Goal: Information Seeking & Learning: Learn about a topic

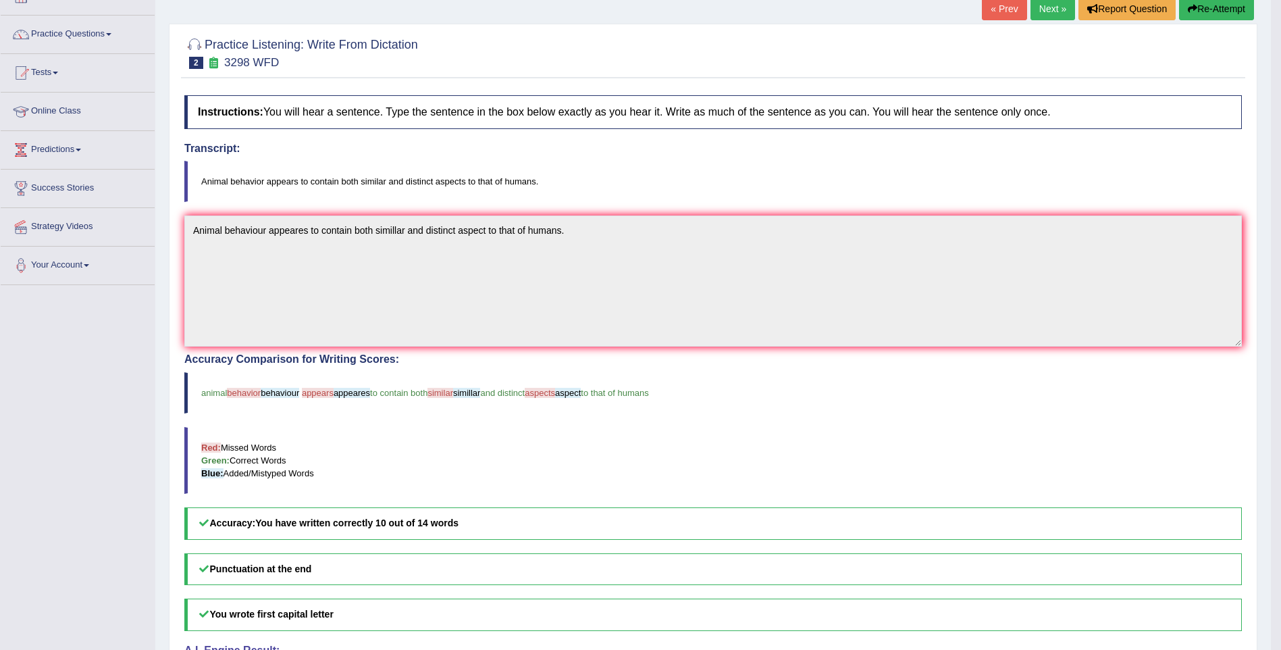
scroll to position [90, 0]
click at [106, 36] on link "Practice Questions" at bounding box center [78, 33] width 154 height 34
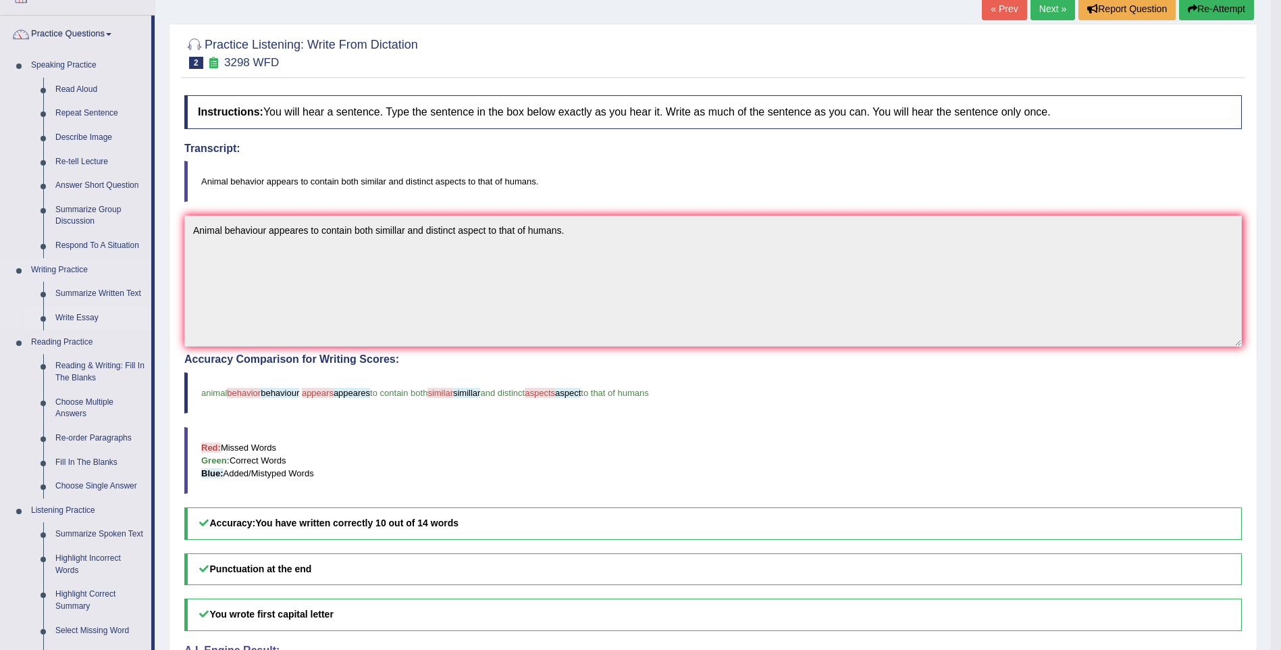
click at [91, 321] on link "Write Essay" at bounding box center [100, 318] width 102 height 24
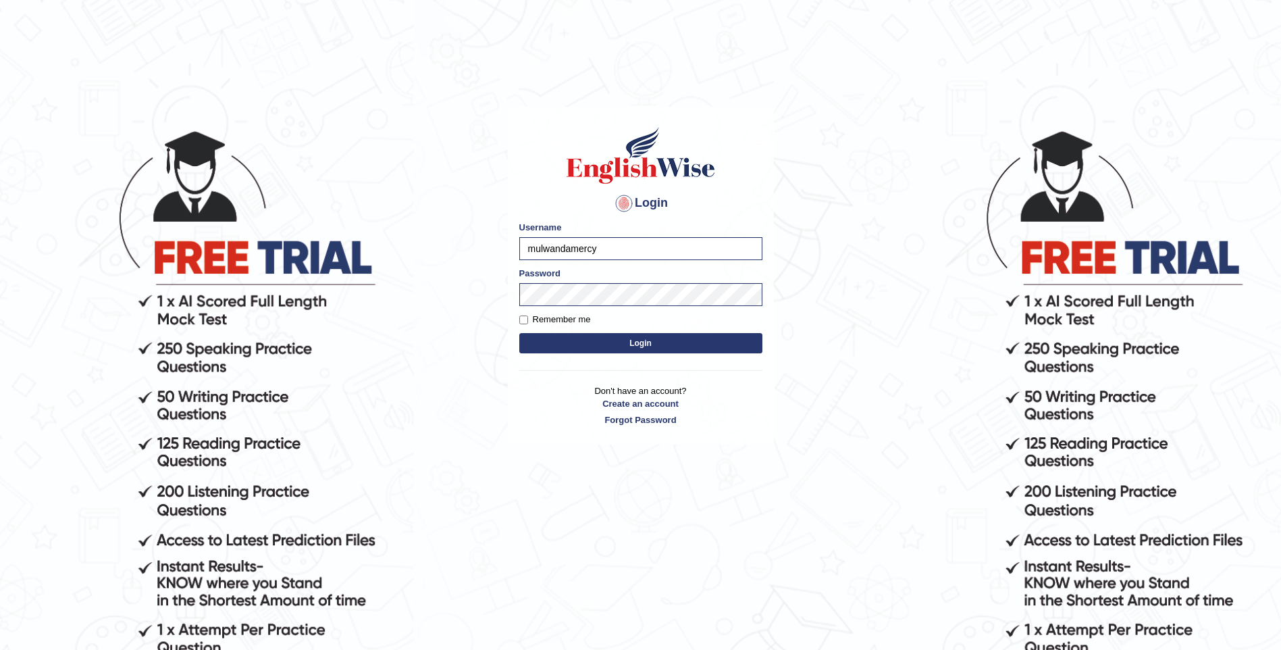
click at [590, 336] on button "Login" at bounding box center [640, 343] width 243 height 20
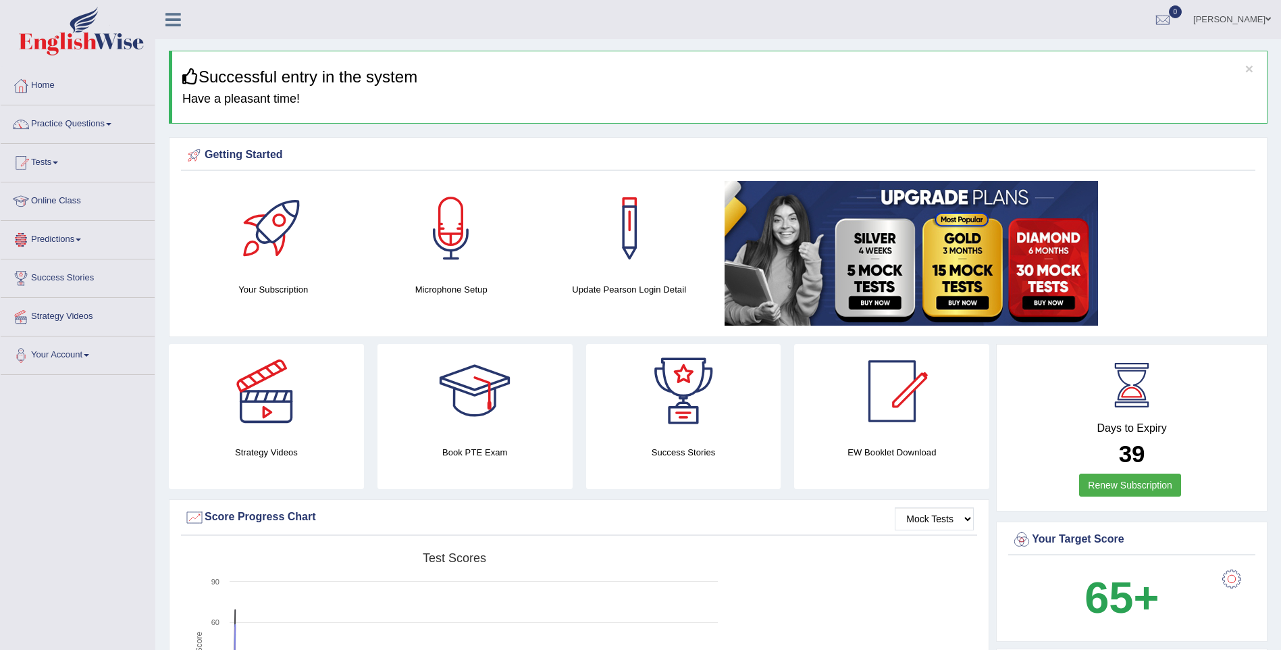
click at [82, 236] on link "Predictions" at bounding box center [78, 238] width 154 height 34
click at [66, 267] on link "Latest Predictions" at bounding box center [88, 271] width 126 height 24
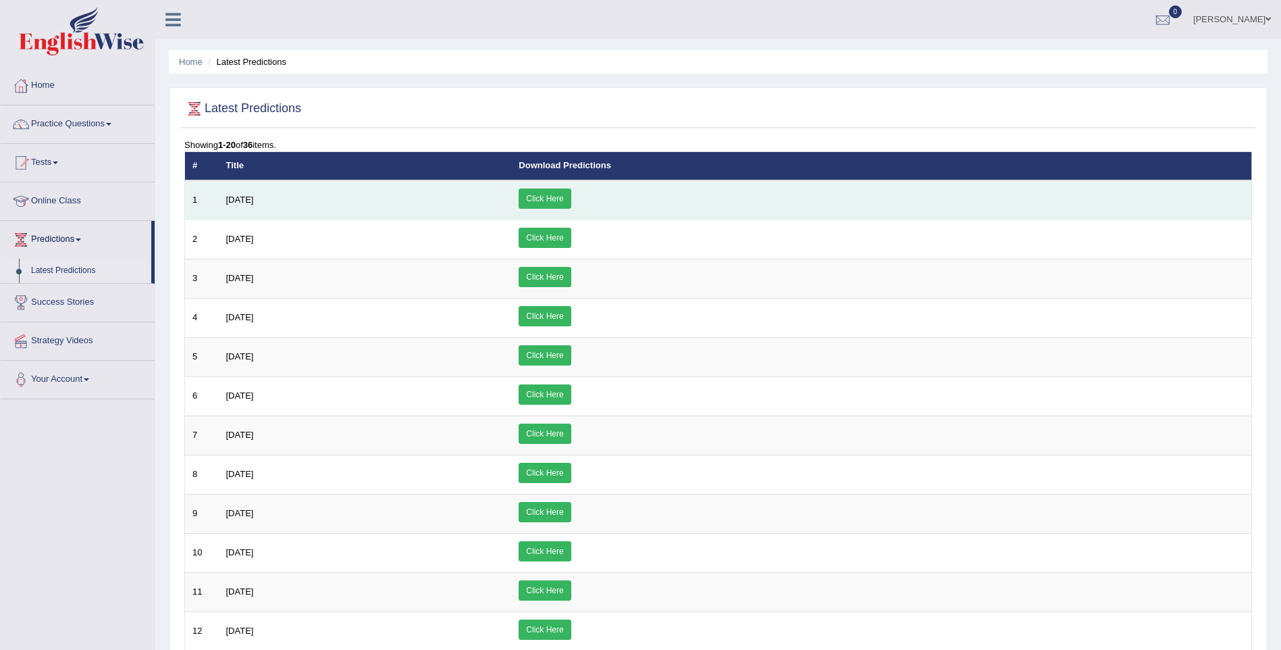
click at [571, 199] on link "Click Here" at bounding box center [545, 198] width 52 height 20
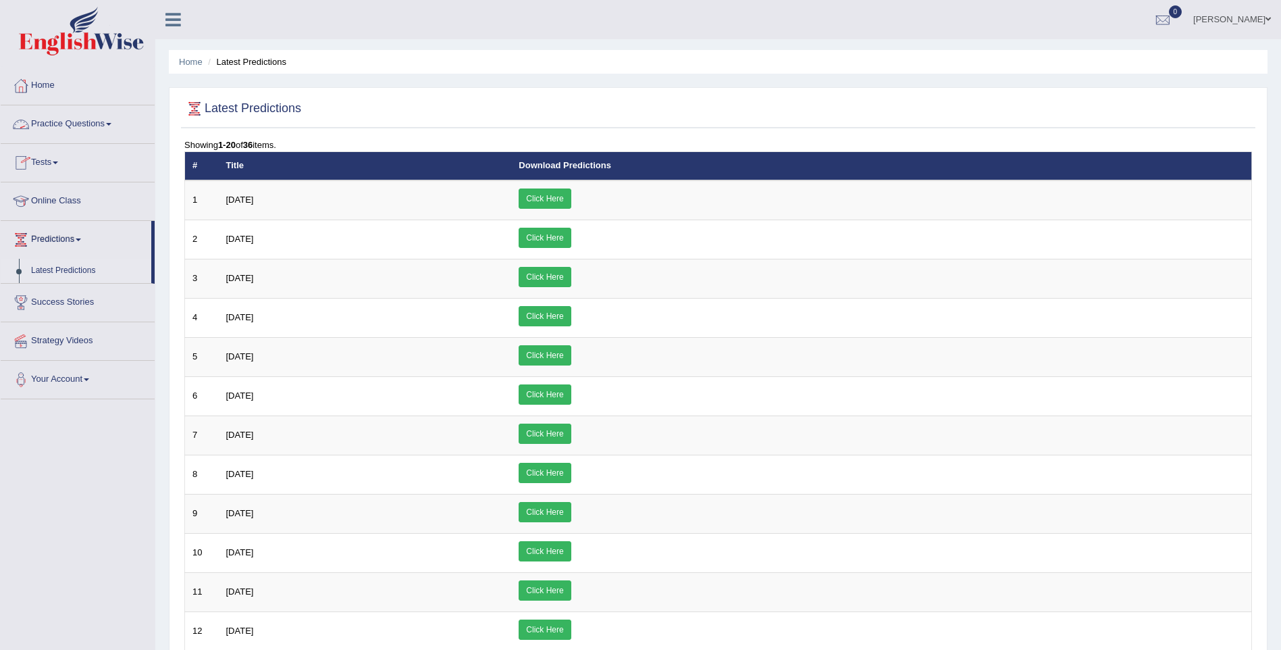
click at [110, 122] on link "Practice Questions" at bounding box center [78, 122] width 154 height 34
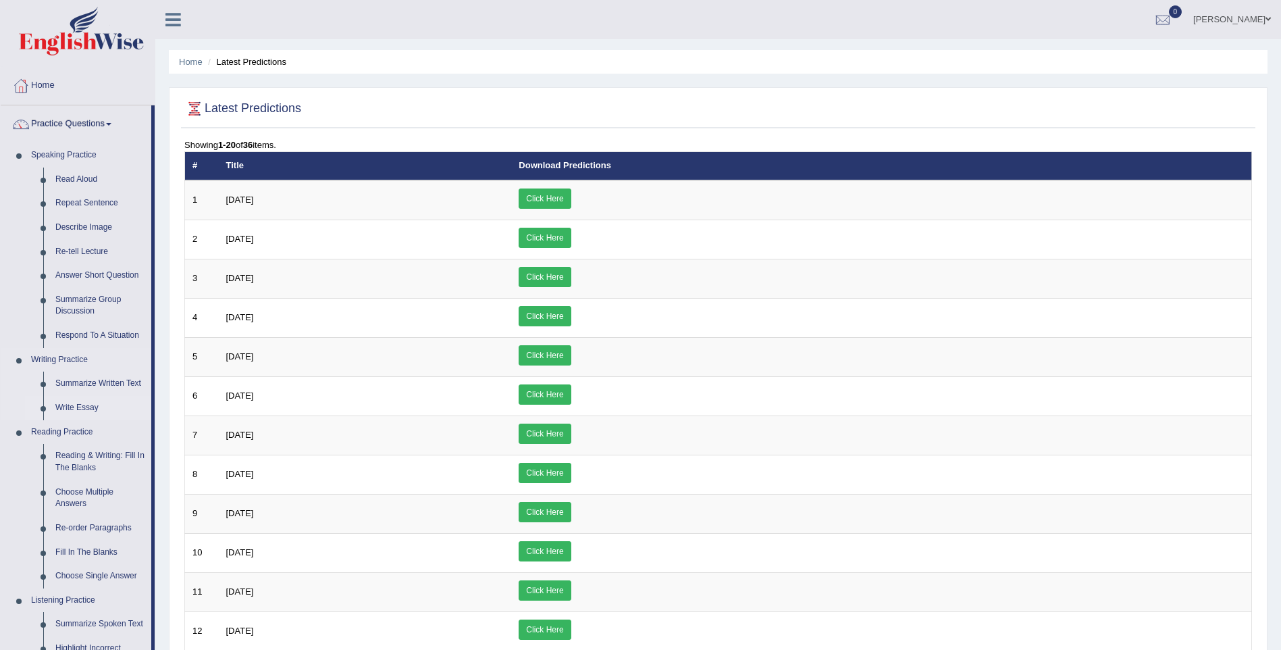
click at [86, 406] on link "Write Essay" at bounding box center [100, 408] width 102 height 24
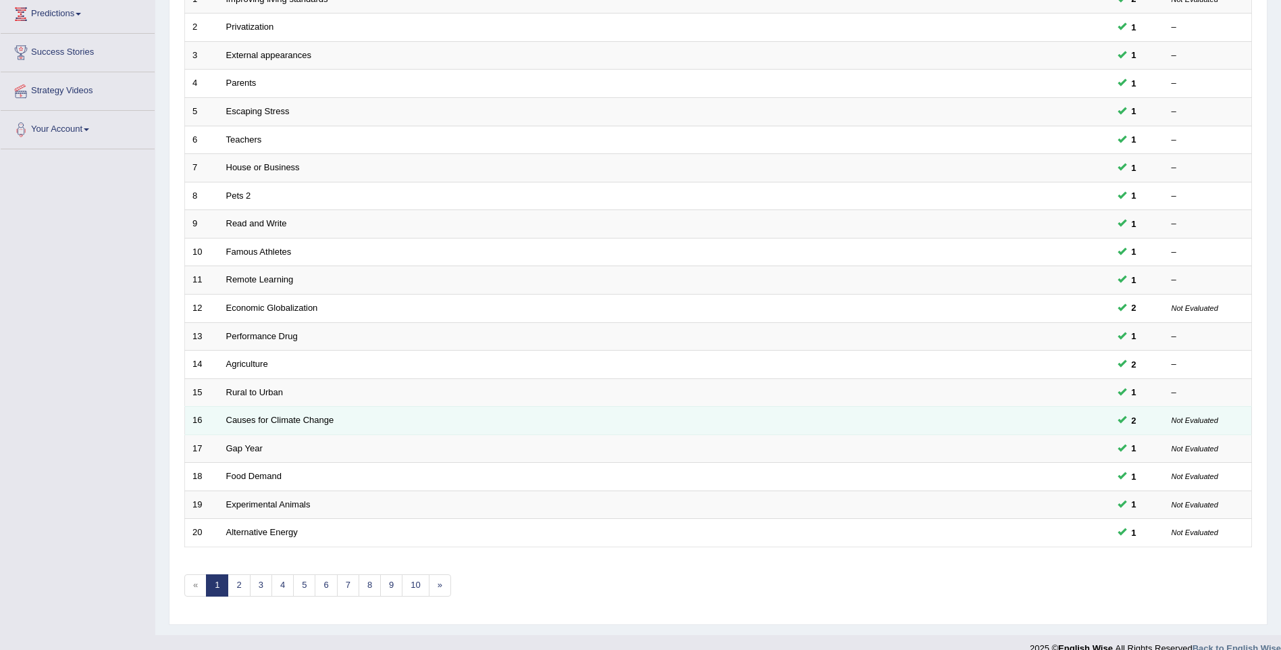
scroll to position [244, 0]
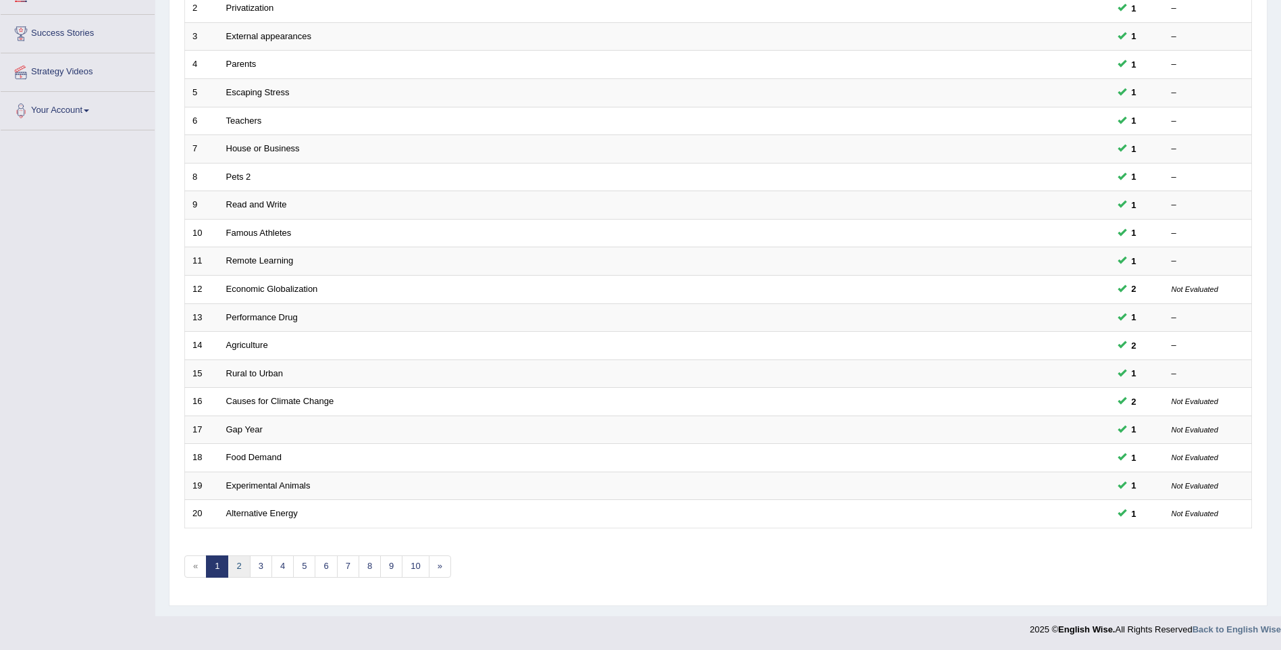
click at [240, 563] on link "2" at bounding box center [239, 566] width 22 height 22
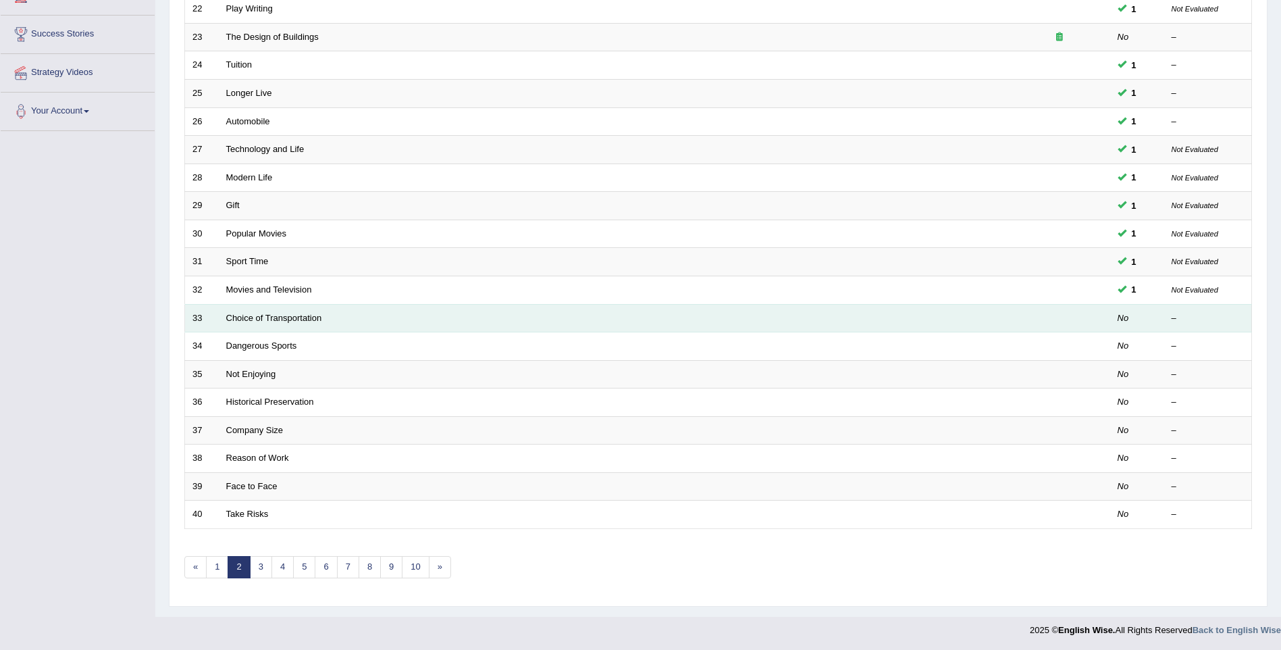
scroll to position [244, 0]
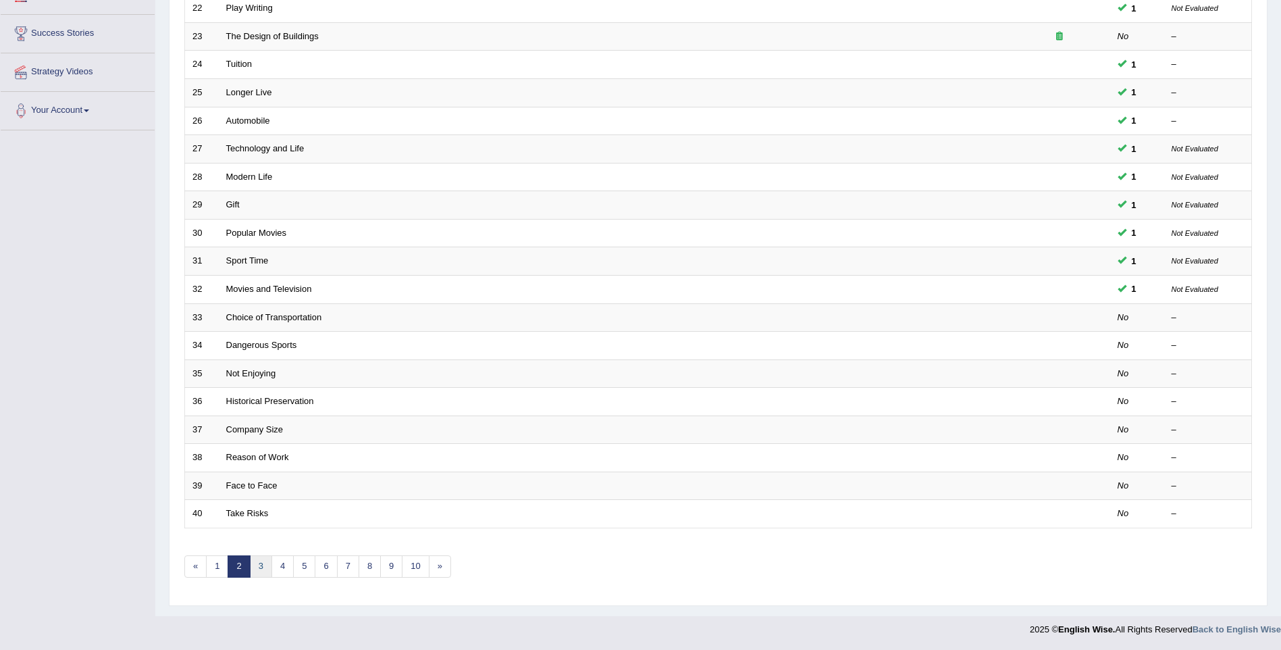
click at [258, 556] on link "3" at bounding box center [261, 566] width 22 height 22
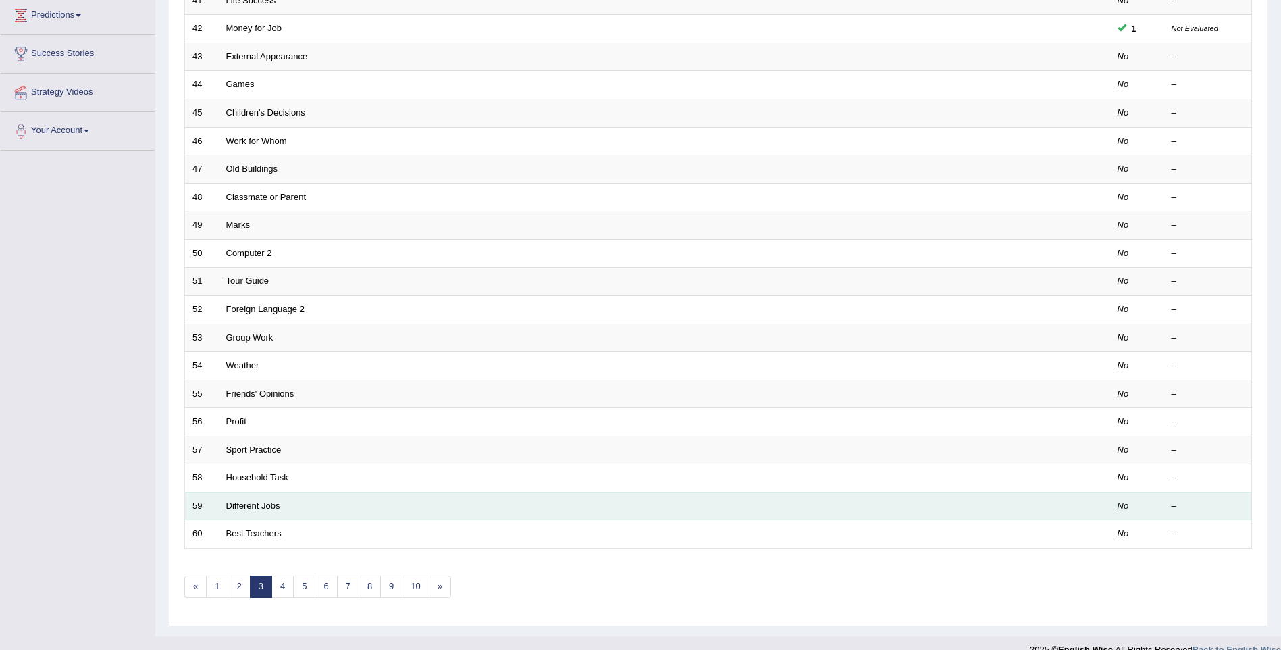
scroll to position [244, 0]
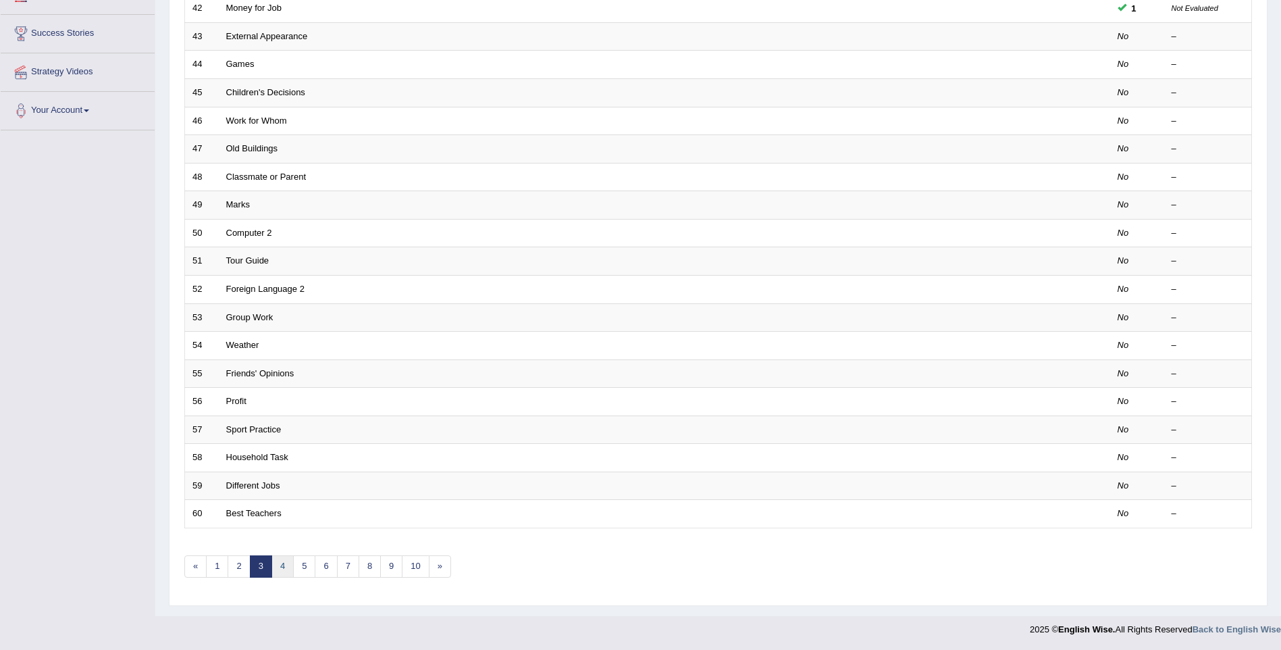
click at [280, 570] on link "4" at bounding box center [282, 566] width 22 height 22
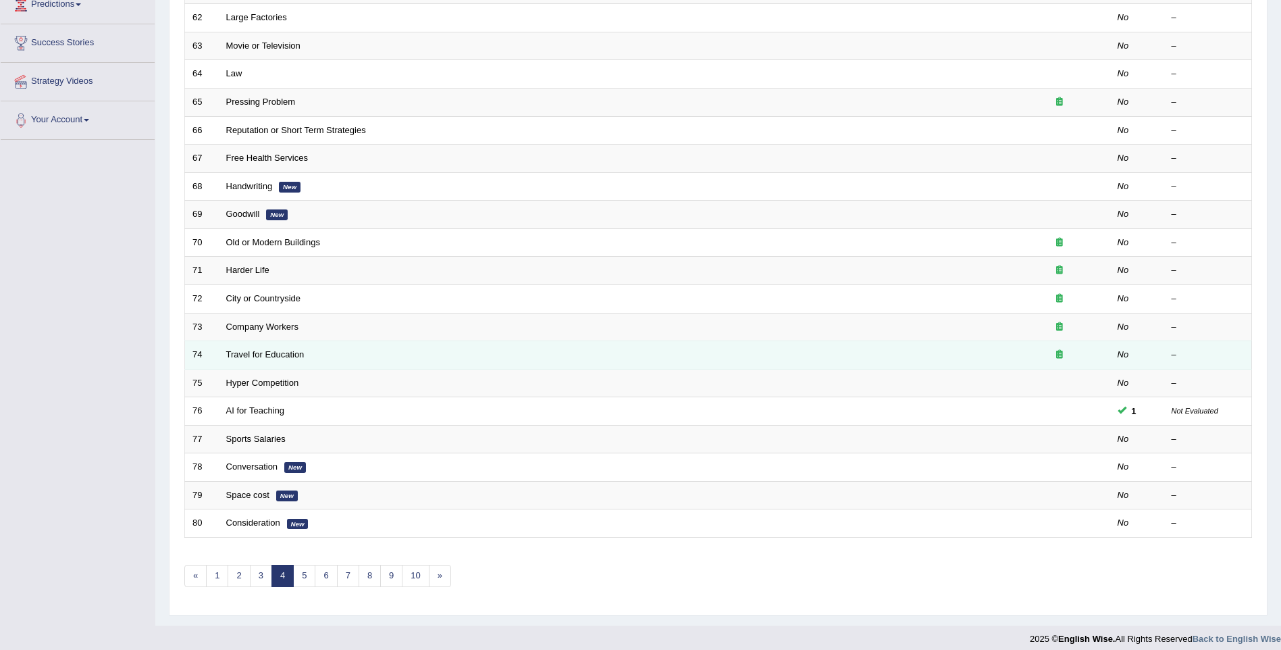
scroll to position [244, 0]
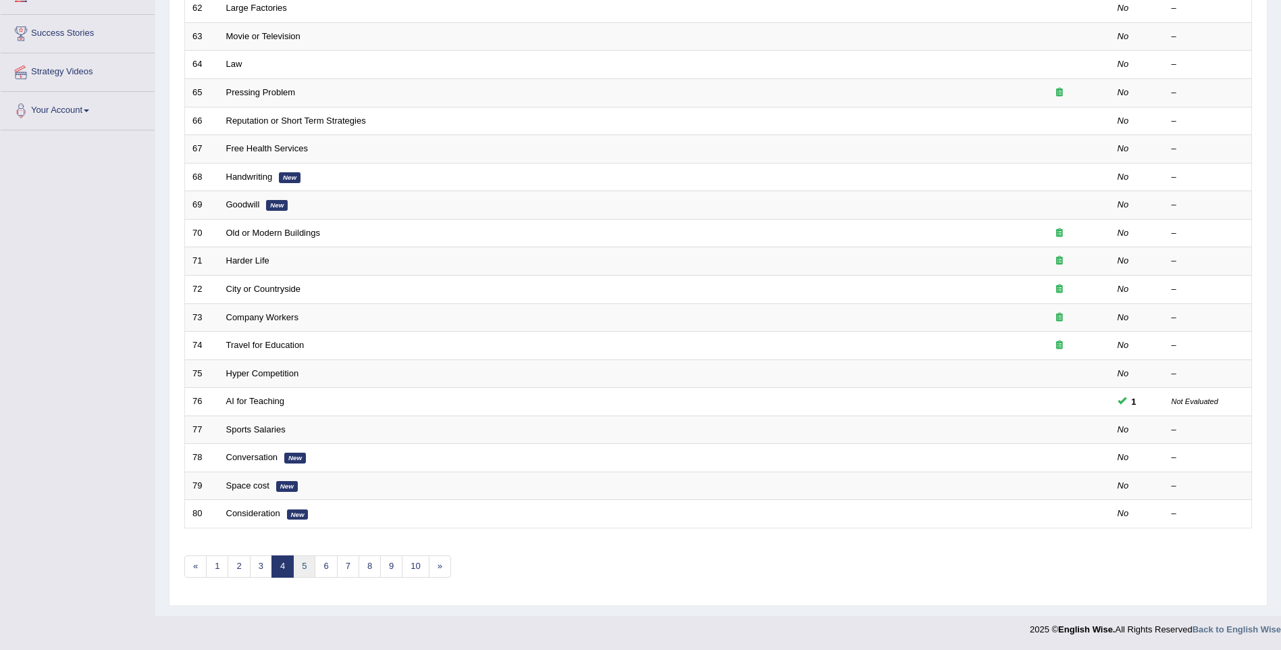
click at [309, 558] on link "5" at bounding box center [304, 566] width 22 height 22
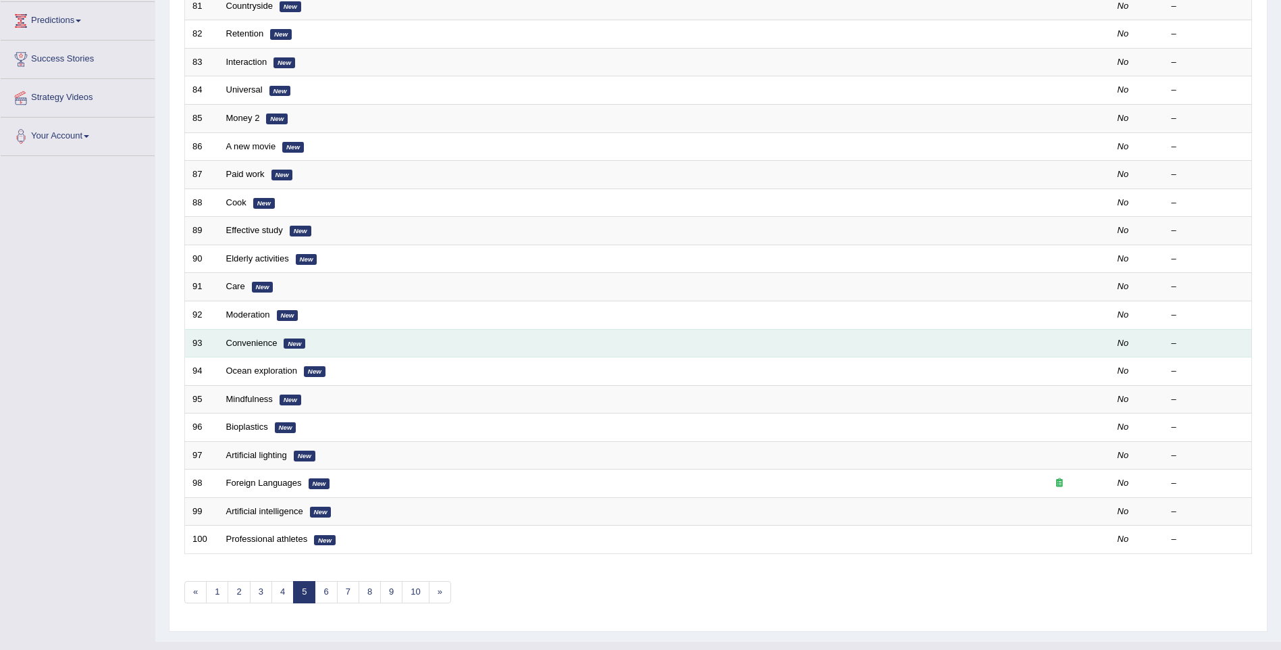
scroll to position [244, 0]
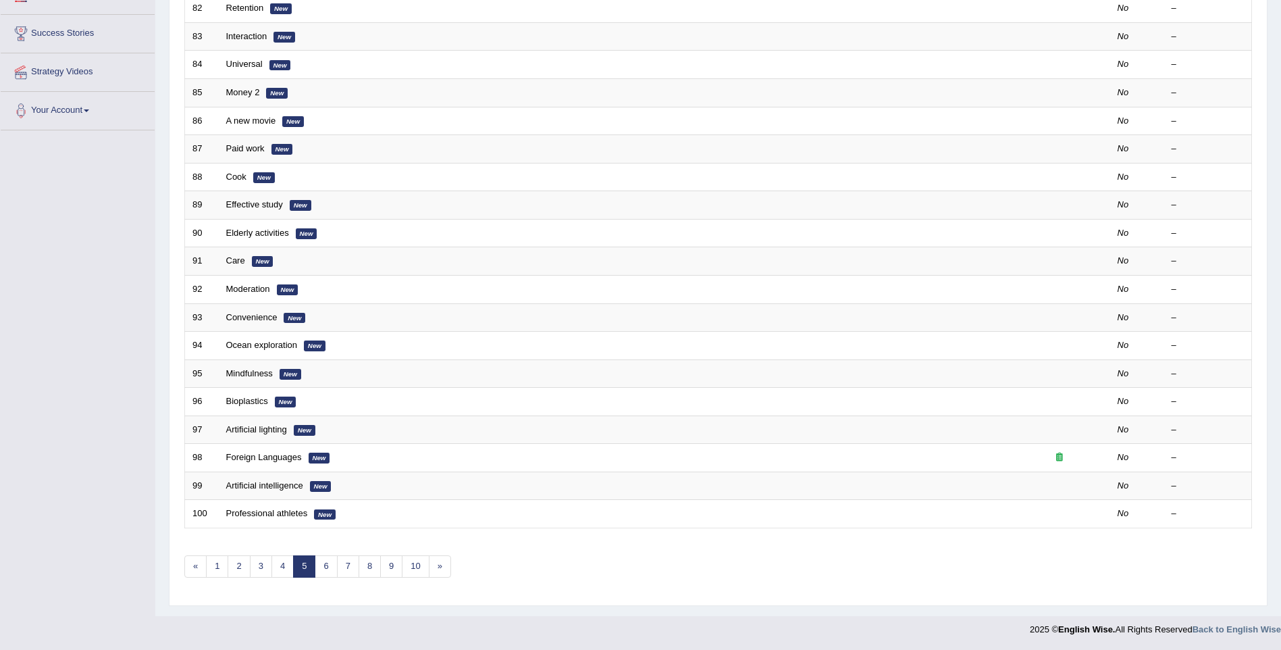
click at [329, 554] on div "Showing 81-100 of 602 items. # Title Exam Occurring Taken Last Result 81 Countr…" at bounding box center [718, 244] width 1068 height 700
click at [330, 562] on link "6" at bounding box center [326, 566] width 22 height 22
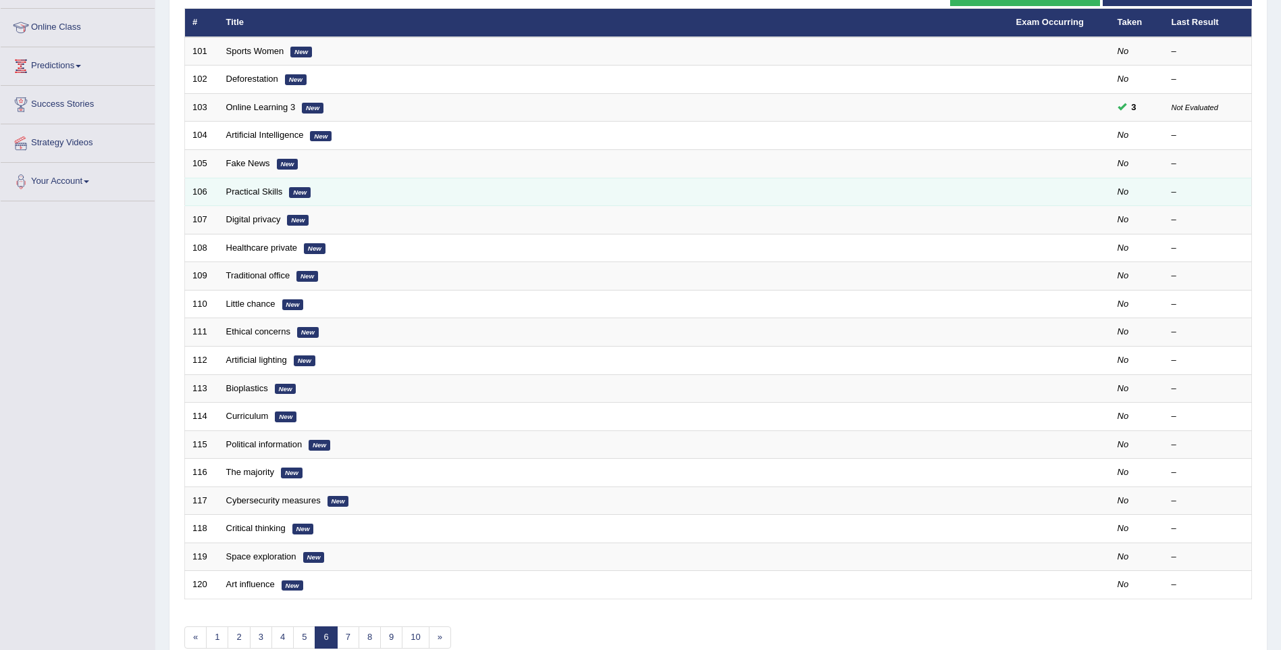
scroll to position [180, 0]
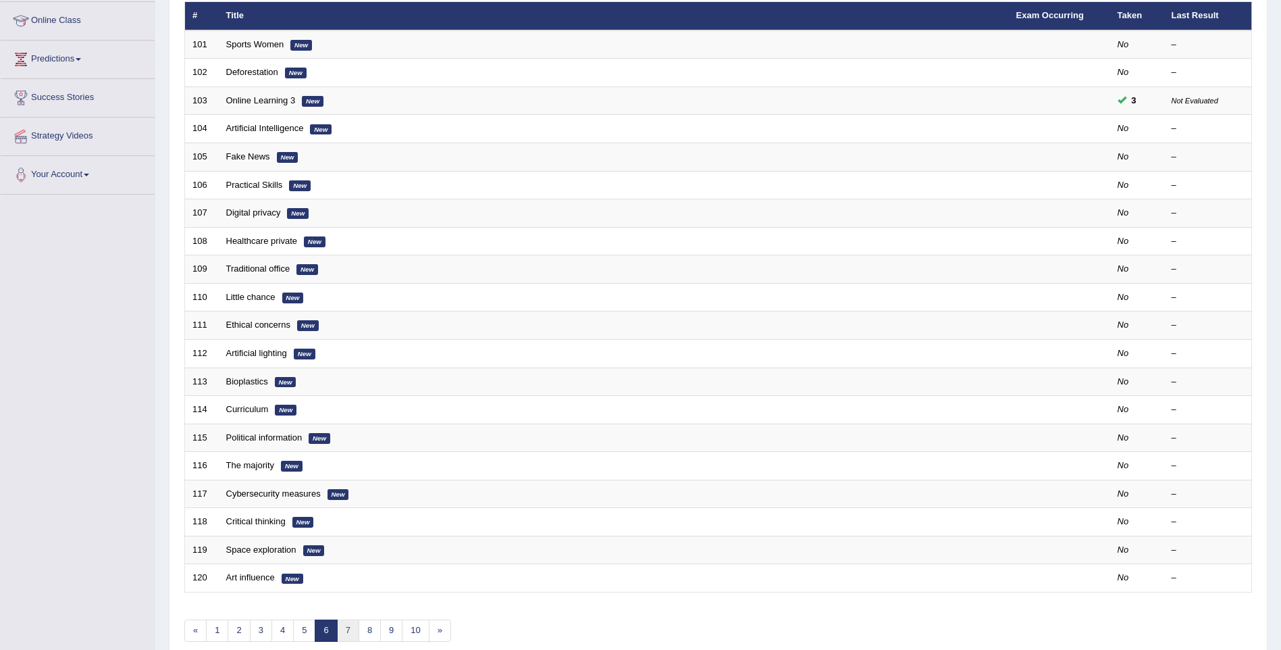
click at [348, 629] on link "7" at bounding box center [348, 630] width 22 height 22
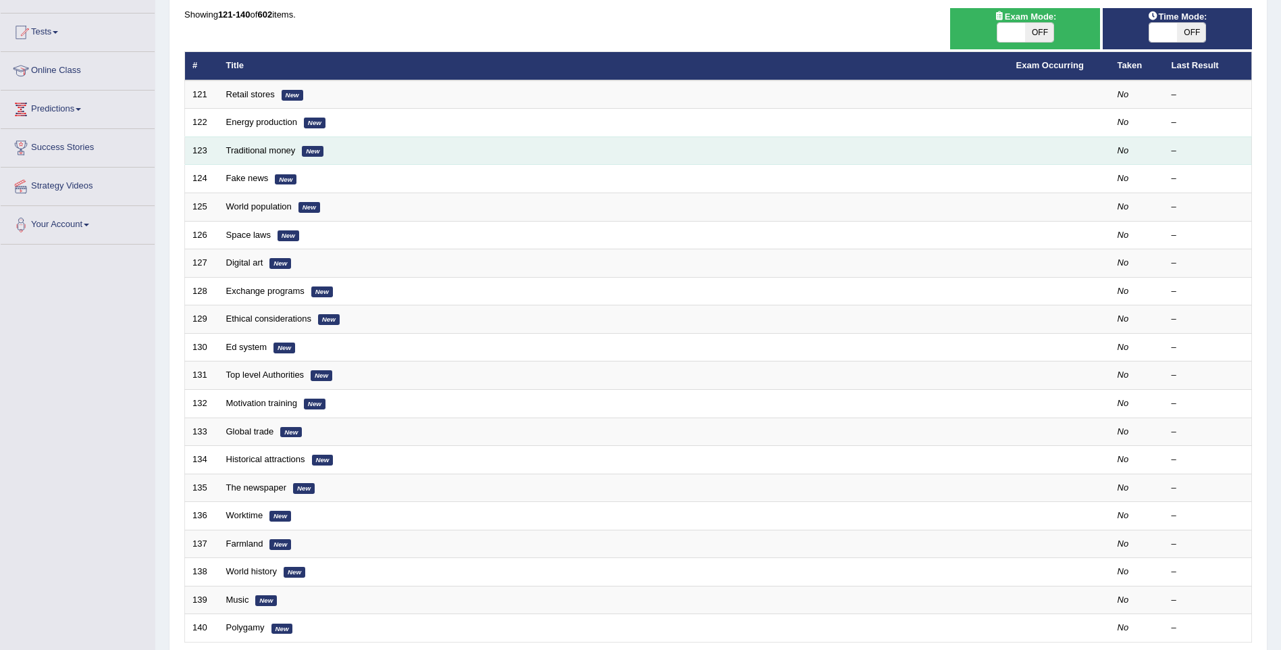
scroll to position [135, 0]
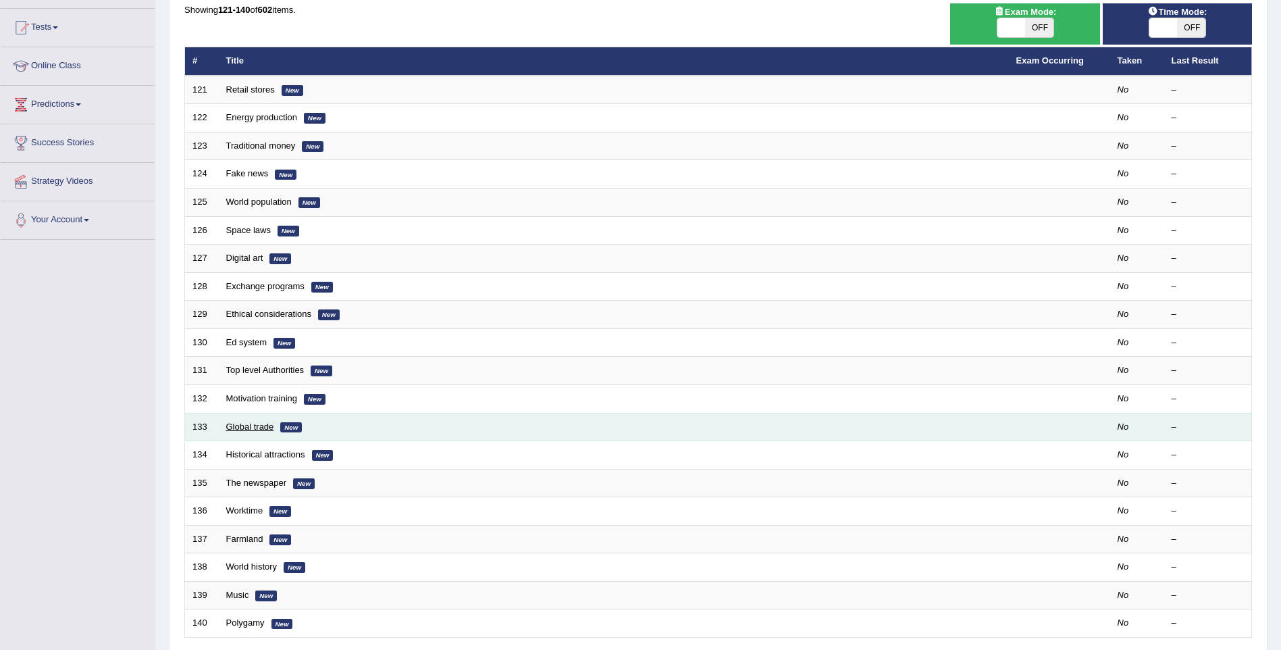
click at [262, 422] on link "Global trade" at bounding box center [250, 426] width 48 height 10
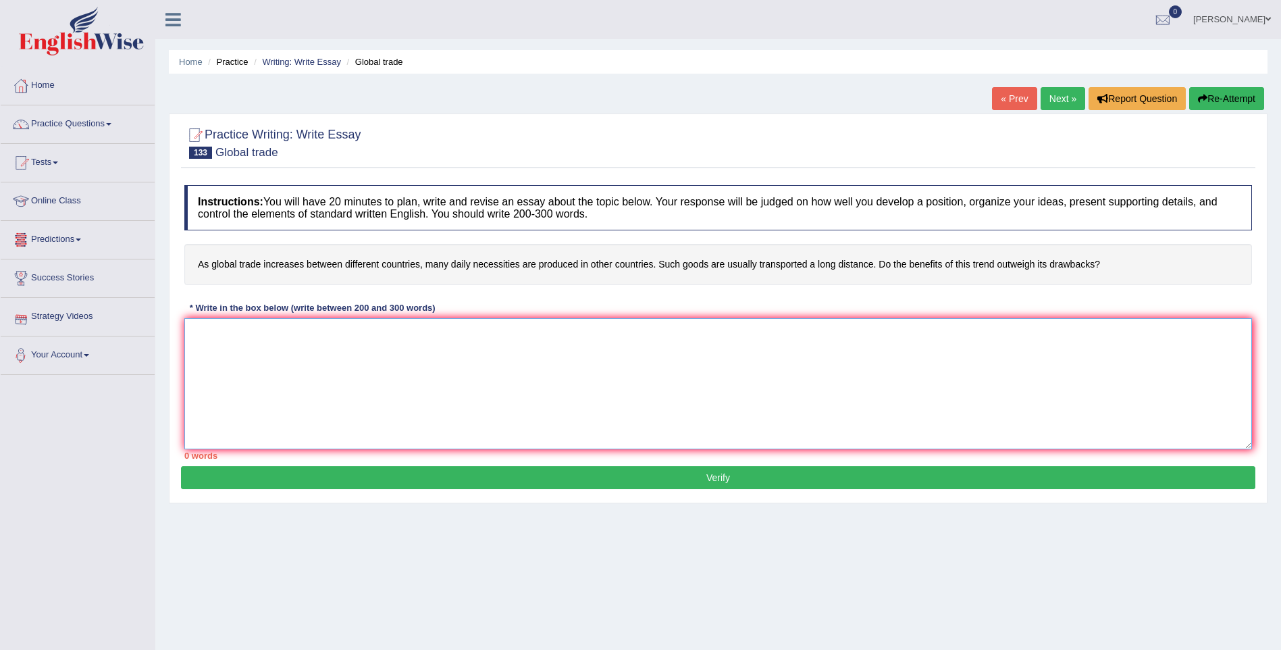
click at [221, 348] on textarea at bounding box center [718, 383] width 1068 height 131
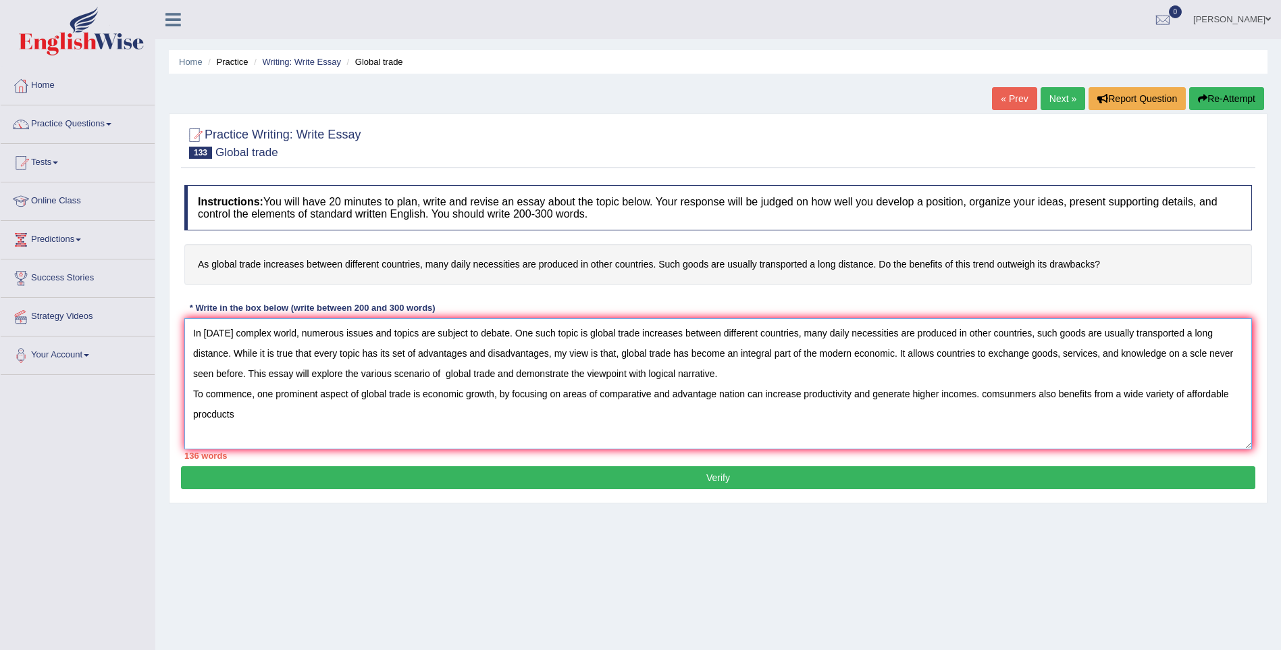
click at [981, 388] on textarea "In today's complex world, numerous issues and topics are subject to debate. One…" at bounding box center [718, 383] width 1068 height 131
click at [292, 415] on textarea "In today's complex world, numerous issues and topics are subject to debate. One…" at bounding box center [718, 383] width 1068 height 131
click at [444, 371] on textarea "In today's complex world, numerous issues and topics are subject to debate. One…" at bounding box center [718, 383] width 1068 height 131
click at [717, 388] on textarea "In today's complex world, numerous issues and topics are subject to debate. One…" at bounding box center [718, 383] width 1068 height 131
click at [750, 393] on textarea "In today's complex world, numerous issues and topics are subject to debate. One…" at bounding box center [718, 383] width 1068 height 131
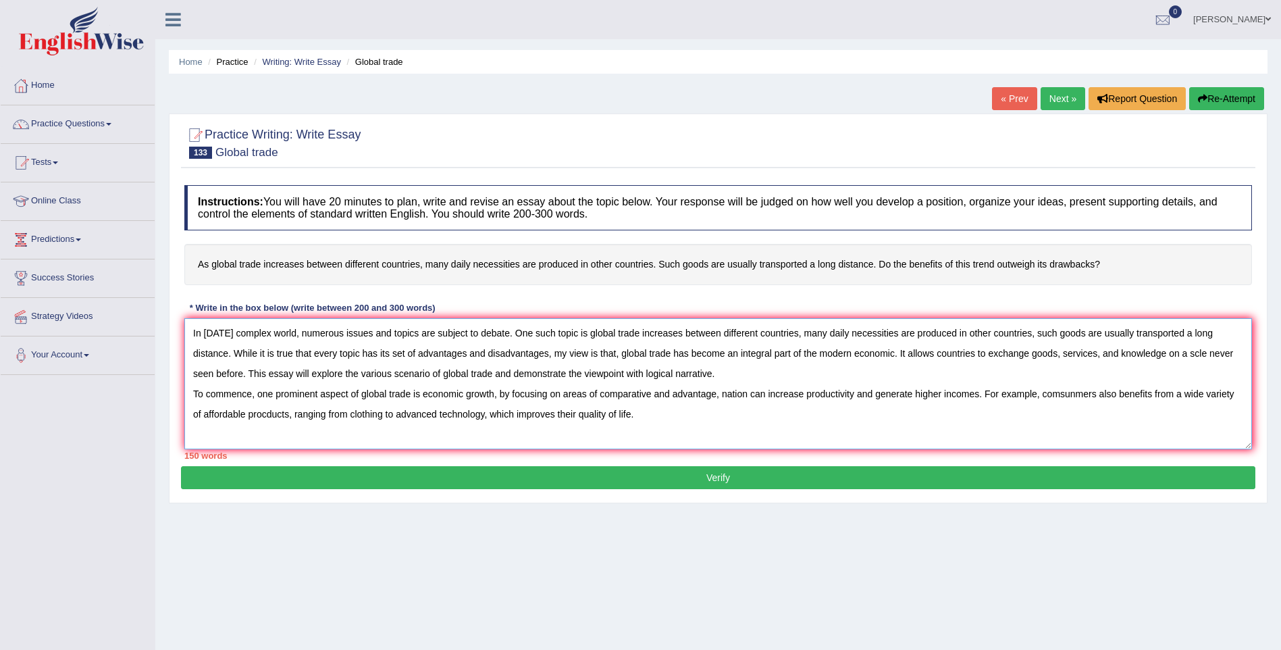
click at [748, 391] on textarea "In today's complex world, numerous issues and topics are subject to debate. One…" at bounding box center [718, 383] width 1068 height 131
click at [671, 427] on textarea "In today's complex world, numerous issues and topics are subject to debate. One…" at bounding box center [718, 383] width 1068 height 131
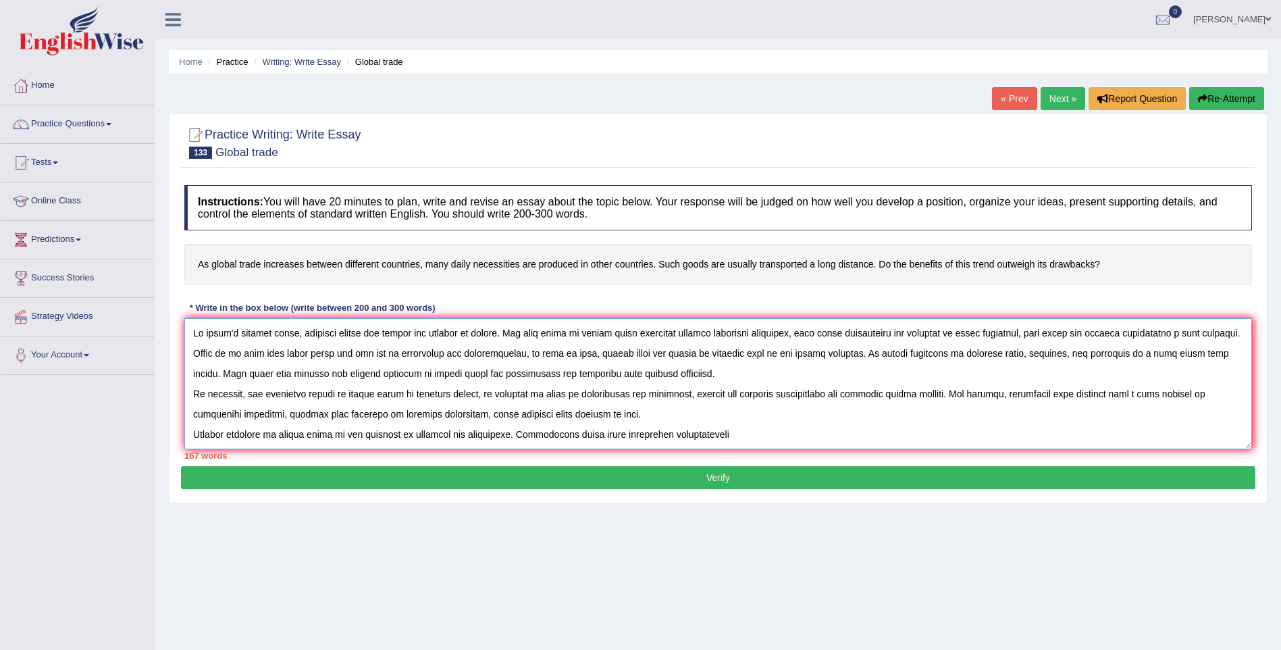
click at [685, 427] on textarea at bounding box center [718, 383] width 1068 height 131
click at [725, 446] on textarea at bounding box center [718, 383] width 1068 height 131
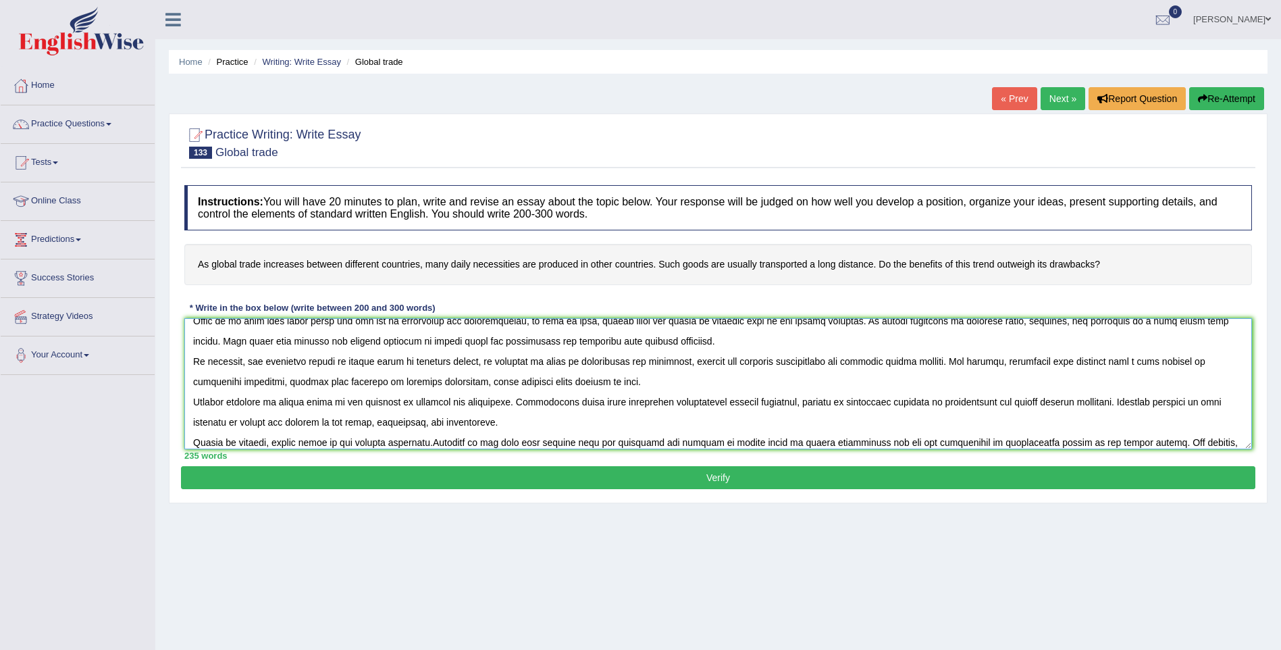
scroll to position [53, 0]
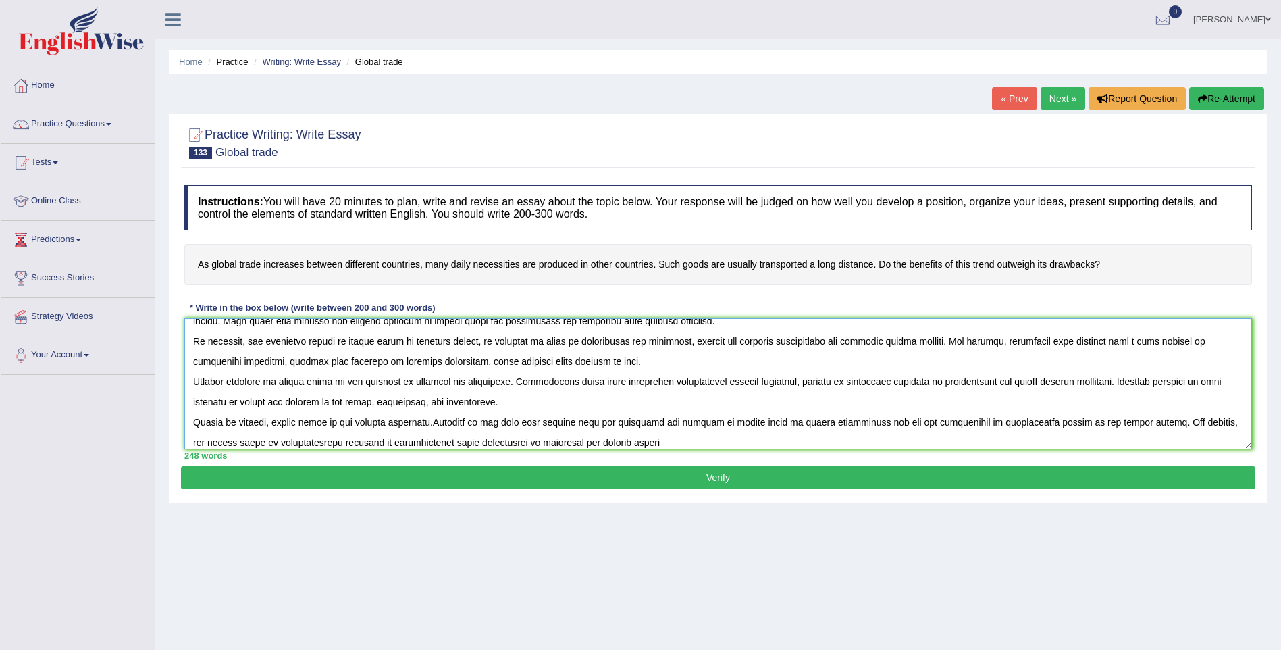
click at [434, 418] on textarea at bounding box center [718, 383] width 1068 height 131
click at [890, 421] on textarea at bounding box center [718, 383] width 1068 height 131
click at [598, 441] on textarea at bounding box center [718, 383] width 1068 height 131
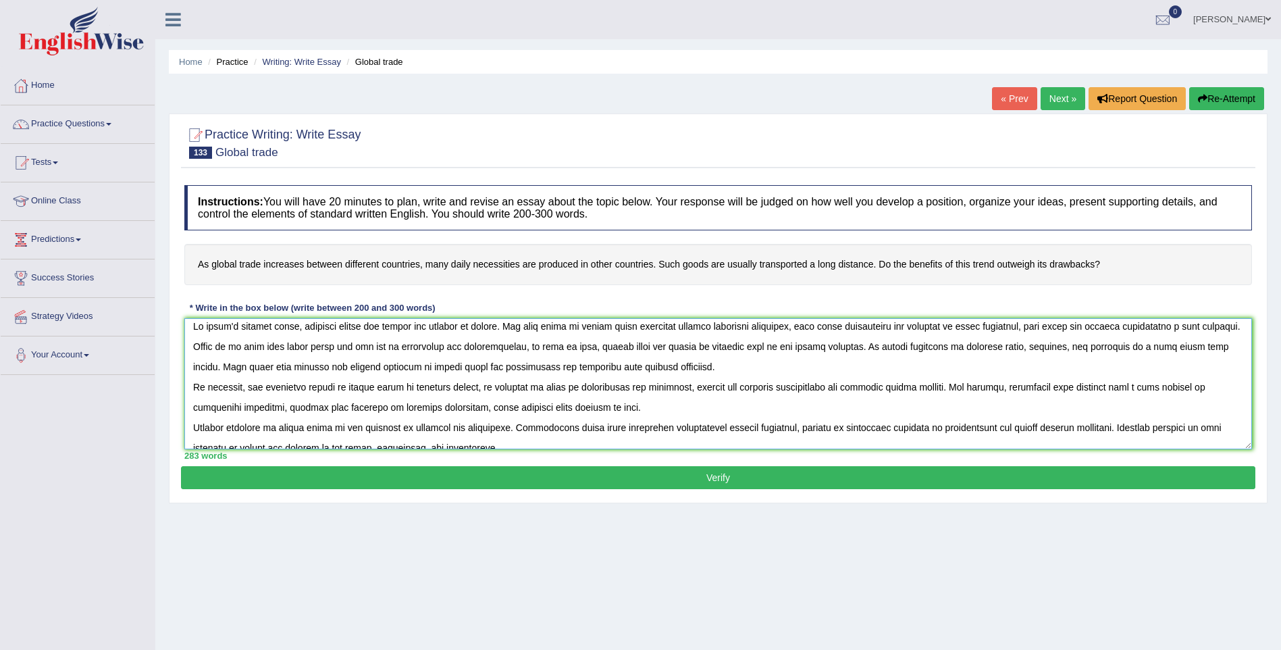
scroll to position [0, 0]
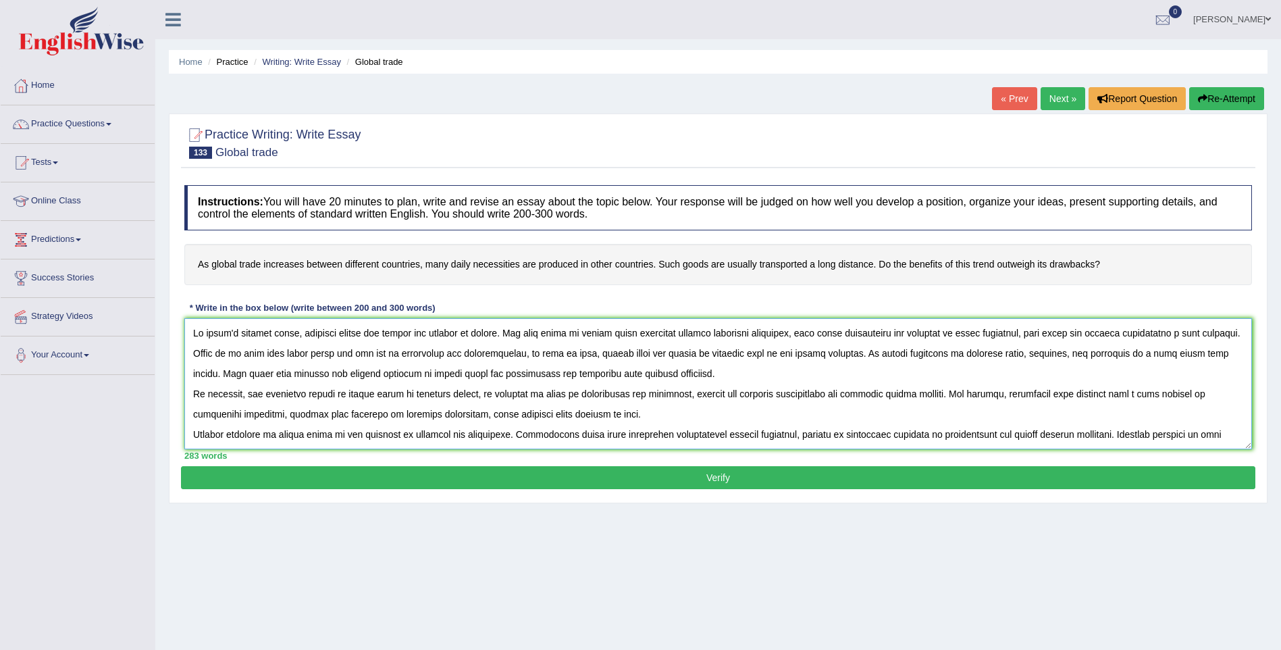
click at [391, 348] on textarea at bounding box center [718, 383] width 1068 height 131
click at [1217, 355] on textarea at bounding box center [718, 383] width 1068 height 131
click at [452, 371] on textarea at bounding box center [718, 383] width 1068 height 131
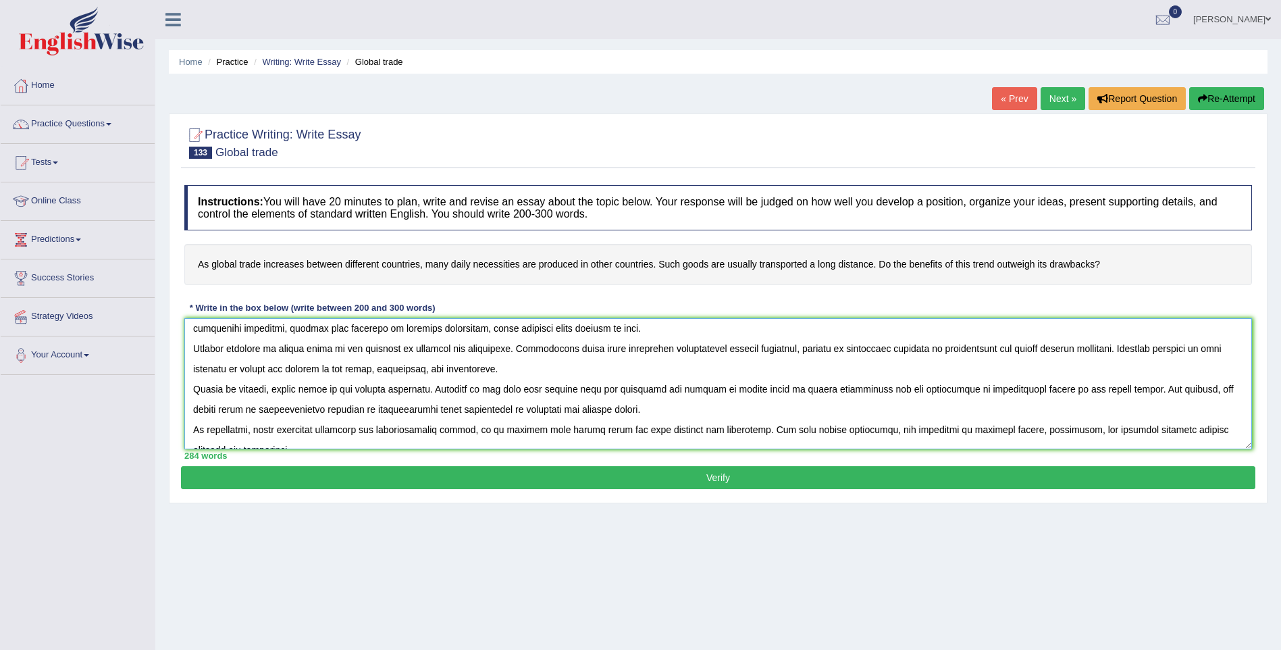
scroll to position [101, 0]
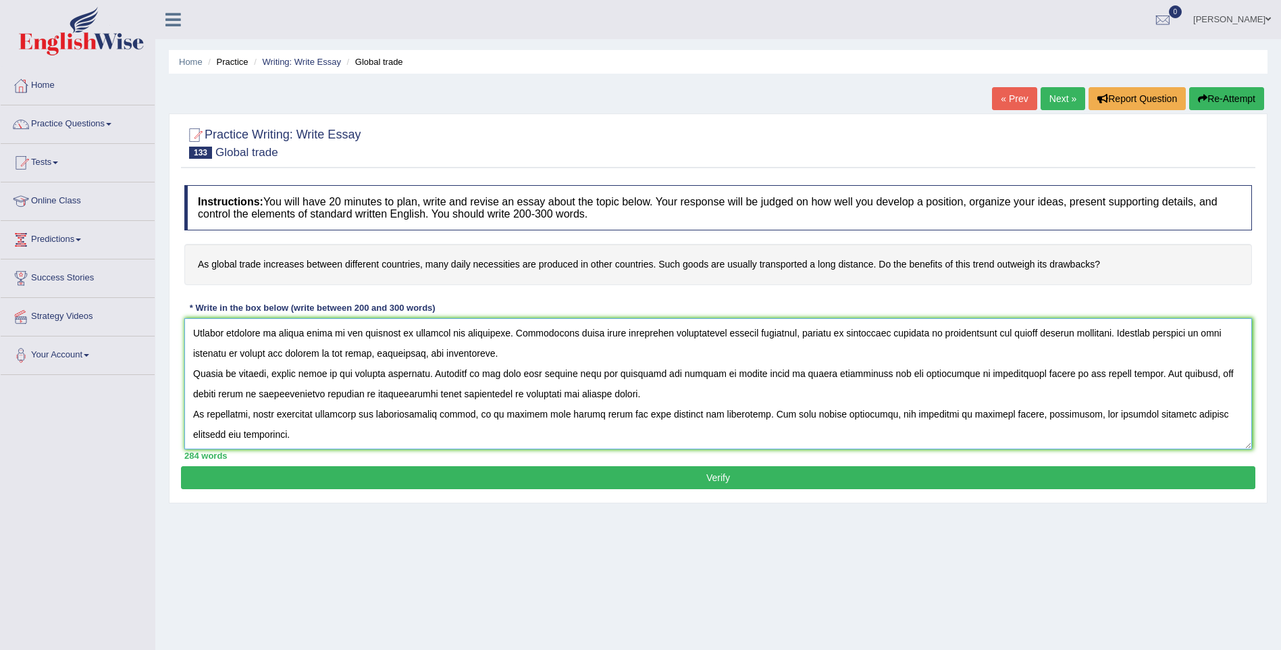
type textarea "In today's complex world, numerous issues and topics are subject to debate. One…"
click at [674, 481] on button "Verify" at bounding box center [718, 477] width 1074 height 23
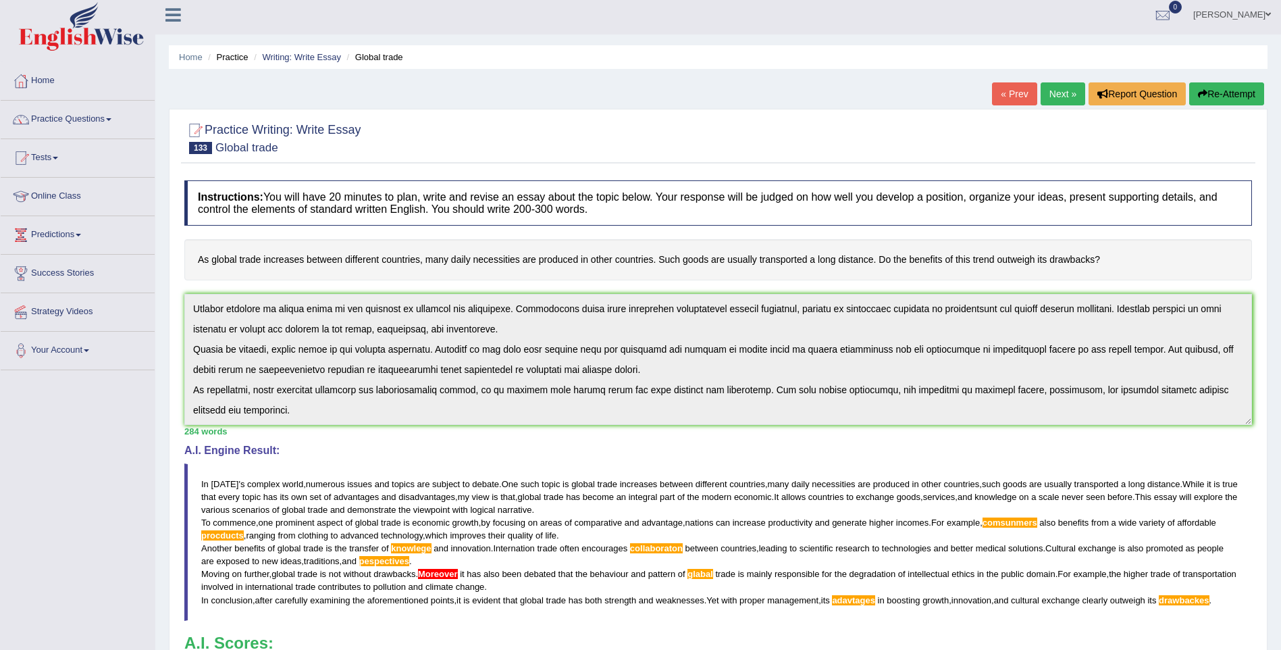
scroll to position [0, 0]
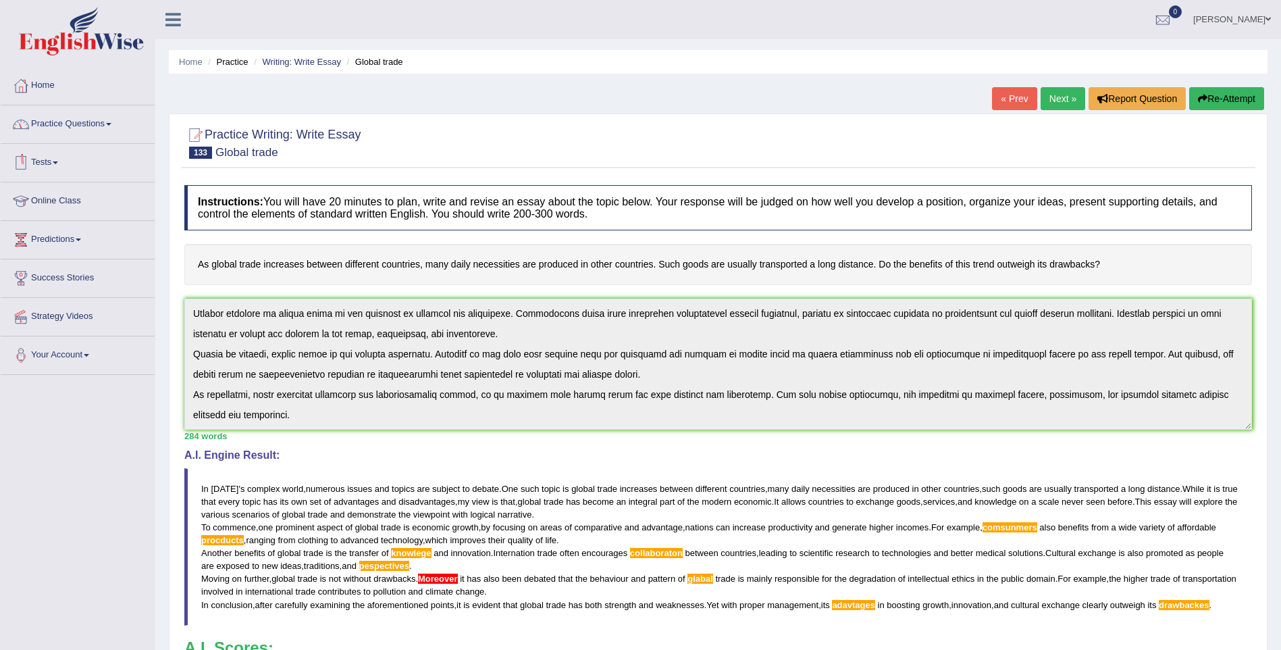
click at [100, 123] on link "Practice Questions" at bounding box center [78, 122] width 154 height 34
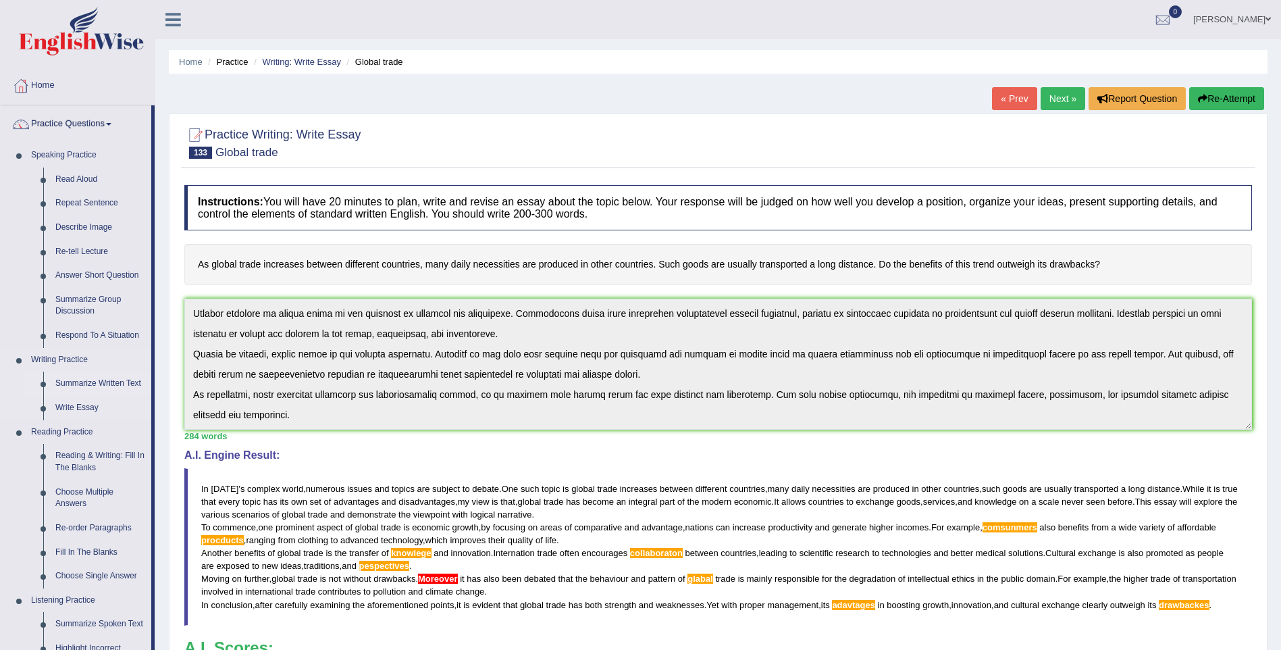
click at [95, 383] on link "Summarize Written Text" at bounding box center [100, 383] width 102 height 24
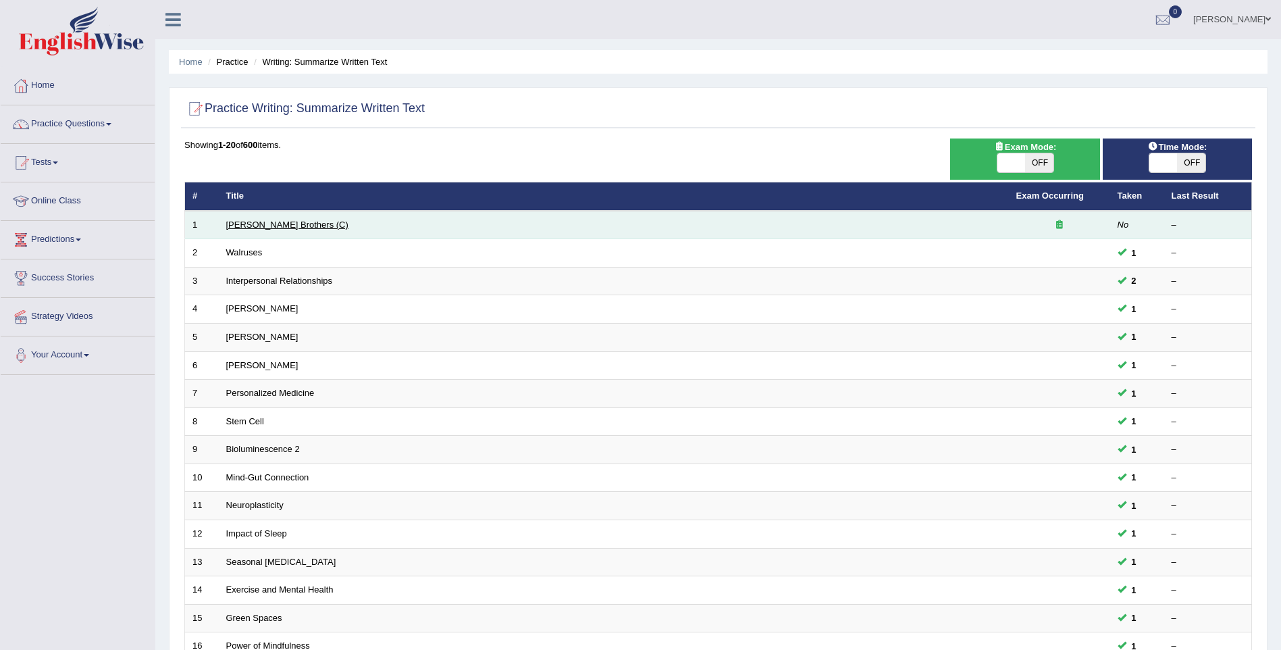
click at [278, 222] on link "[PERSON_NAME] Brothers (C)" at bounding box center [287, 224] width 122 height 10
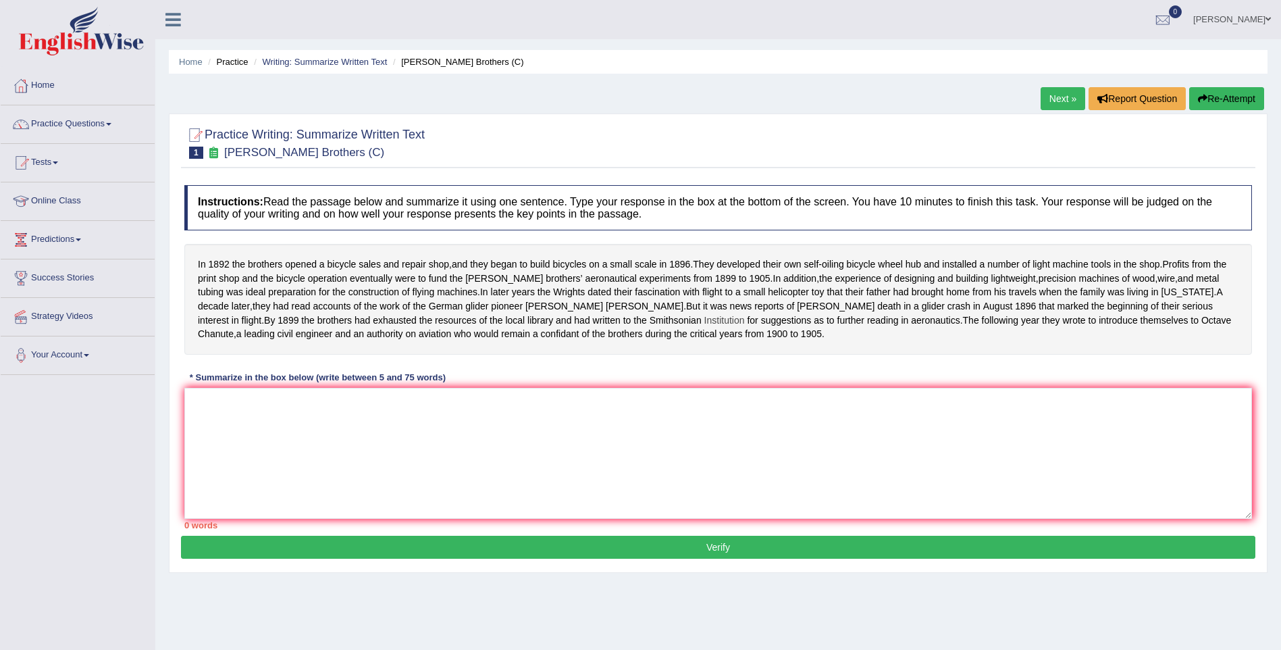
drag, startPoint x: 221, startPoint y: 322, endPoint x: 298, endPoint y: 351, distance: 82.9
click at [298, 351] on div "In [DATE] the brothers opened a bicycle sales and repair shop , and they began …" at bounding box center [718, 299] width 1068 height 111
click at [228, 452] on textarea at bounding box center [718, 453] width 1068 height 131
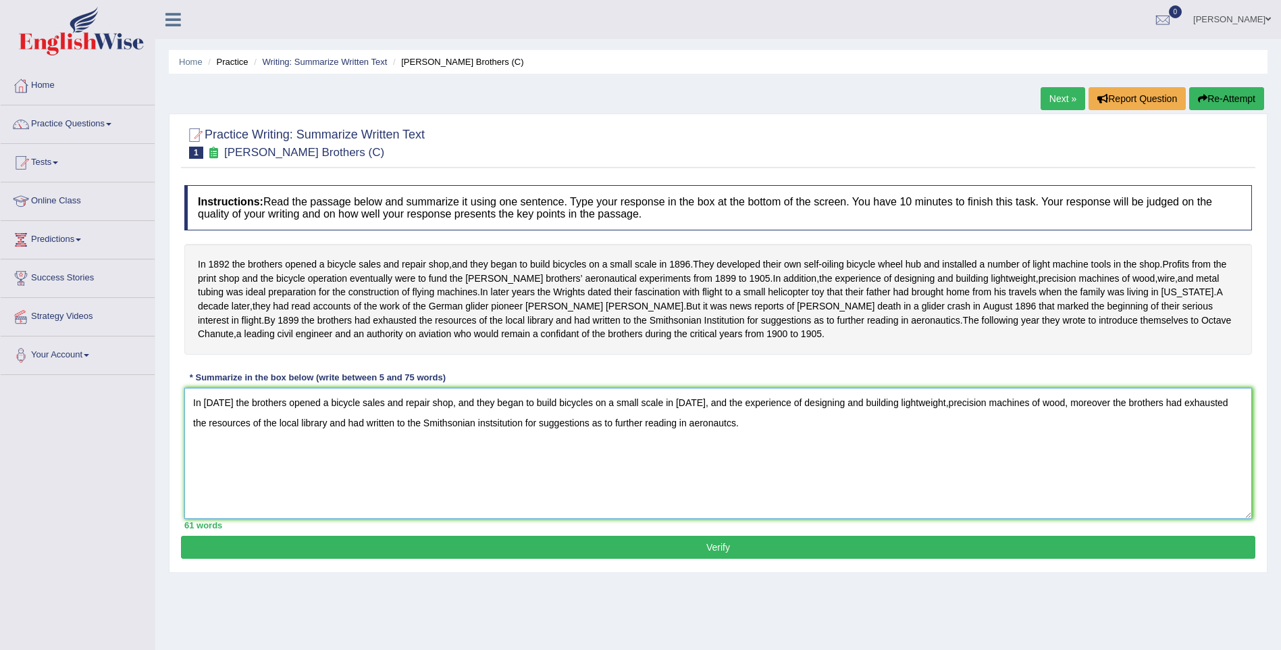
click at [925, 431] on textarea "In [DATE] the brothers opened a bicycle sales and repair shop, and they began t…" at bounding box center [718, 453] width 1068 height 131
type textarea "In [DATE] the brothers opened a bicycle sales and repair shop, and they began t…"
click at [700, 558] on button "Verify" at bounding box center [718, 547] width 1074 height 23
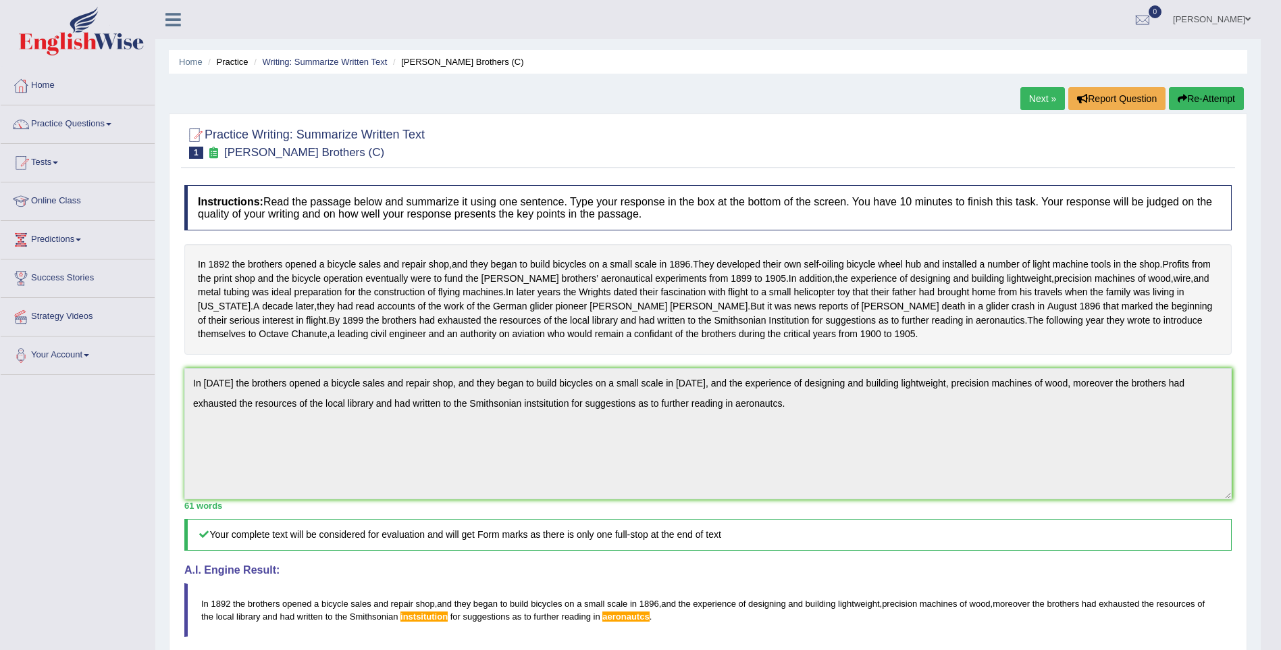
click at [116, 126] on link "Practice Questions" at bounding box center [78, 122] width 154 height 34
